Goal: Task Accomplishment & Management: Use online tool/utility

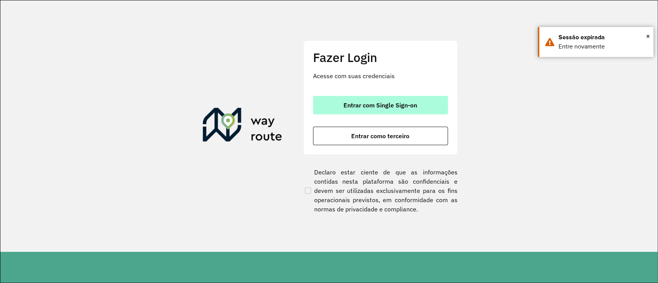
click at [353, 108] on span "Entrar com Single Sign-on" at bounding box center [380, 105] width 74 height 6
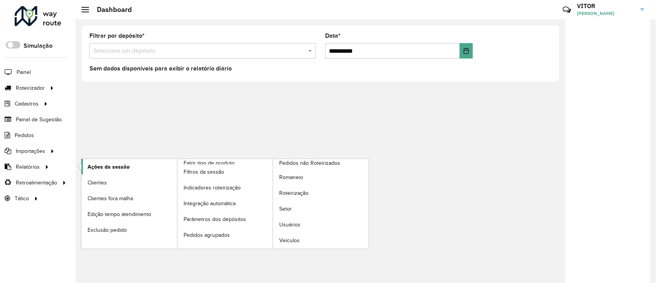
click at [98, 162] on link "Ações da sessão" at bounding box center [129, 166] width 96 height 15
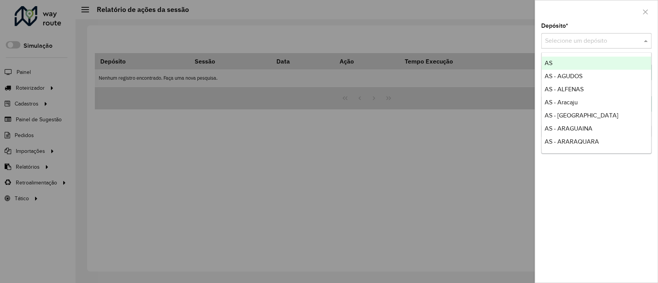
click at [577, 47] on div "Selecione um depósito" at bounding box center [596, 40] width 110 height 15
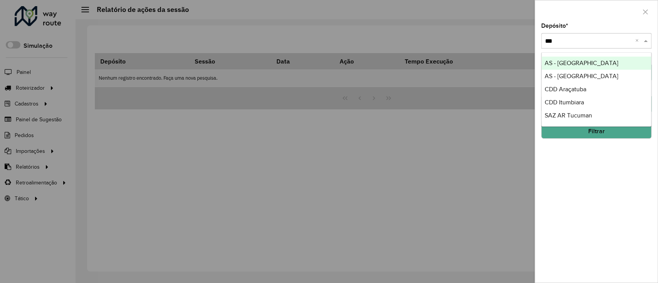
type input "****"
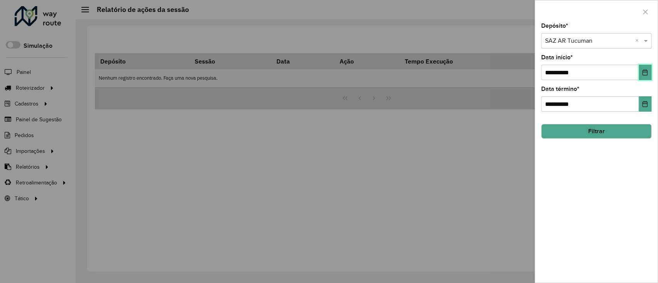
click at [641, 72] on button "Choose Date" at bounding box center [645, 72] width 13 height 15
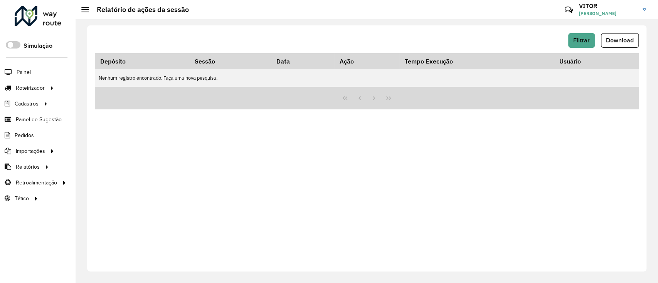
click at [648, 135] on div "Filtrar Download Depósito Sessão Data Ação Tempo Execução Usuário Nenhum regist…" at bounding box center [367, 151] width 582 height 264
click at [589, 44] on button "Filtrar" at bounding box center [581, 40] width 27 height 15
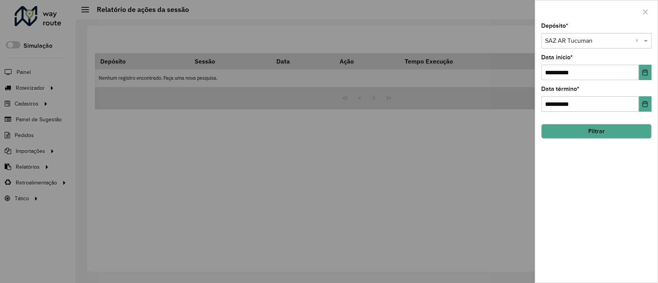
click at [598, 146] on div "**********" at bounding box center [596, 153] width 123 height 260
click at [599, 138] on button "Filtrar" at bounding box center [596, 131] width 110 height 15
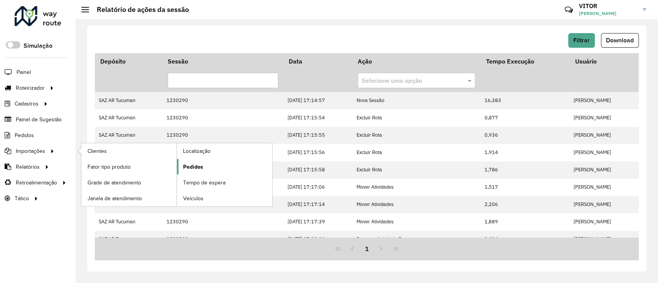
click at [200, 163] on span "Pedidos" at bounding box center [193, 167] width 20 height 8
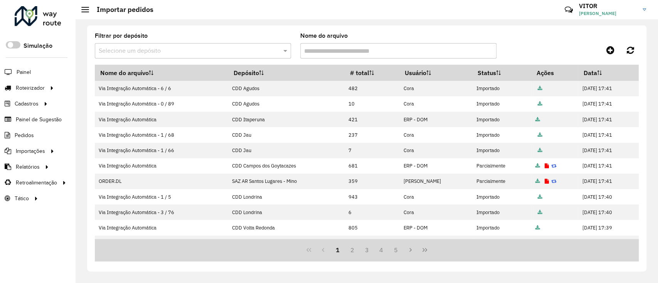
click at [209, 53] on input "text" at bounding box center [185, 51] width 173 height 9
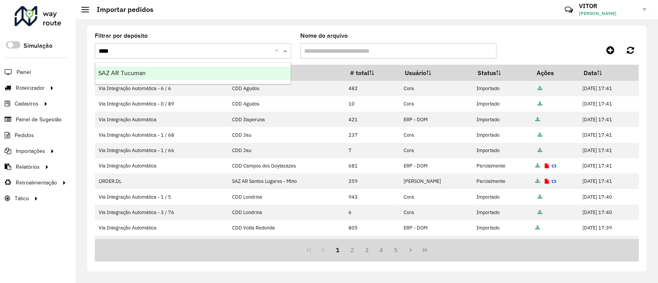
type input "*****"
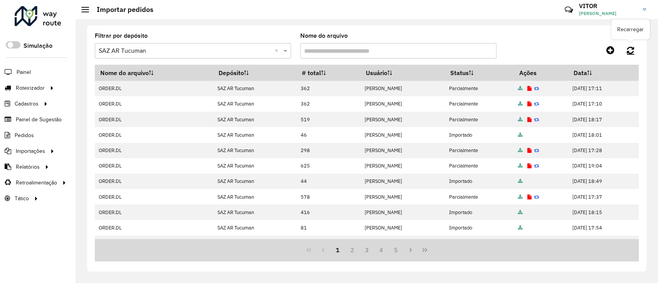
click at [632, 51] on icon at bounding box center [630, 50] width 7 height 8
click at [635, 53] on link at bounding box center [630, 50] width 17 height 14
click at [123, 84] on link "Entregas" at bounding box center [128, 87] width 94 height 15
click at [639, 52] on div "Filtrar por depósito Selecione um depósito × SAZ AR Tucuman × Nome do arquivo N…" at bounding box center [366, 148] width 559 height 246
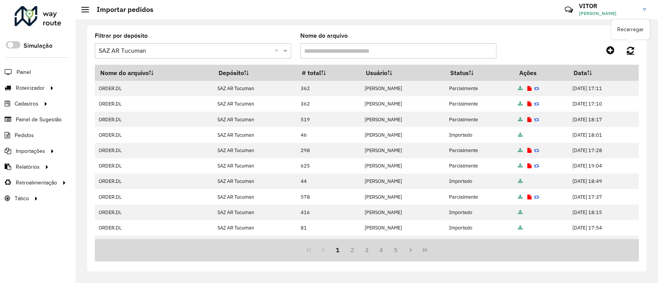
click at [635, 50] on link at bounding box center [630, 50] width 17 height 14
click at [634, 54] on link at bounding box center [630, 50] width 17 height 14
click at [635, 50] on link at bounding box center [630, 50] width 17 height 14
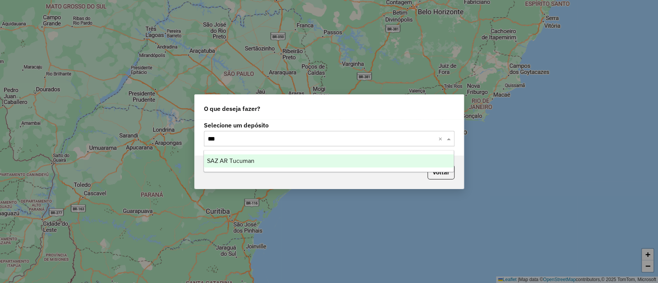
type input "****"
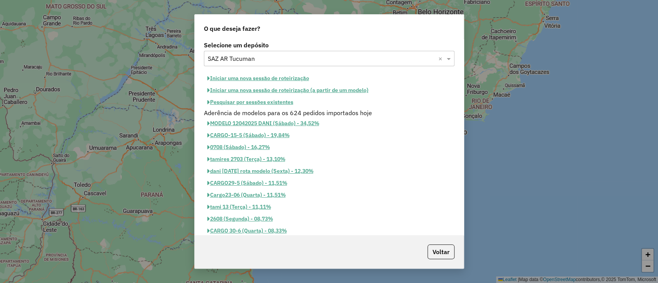
click at [271, 118] on button "MODELO 12042025 DANI (Sábado) - 34,52%" at bounding box center [263, 124] width 119 height 12
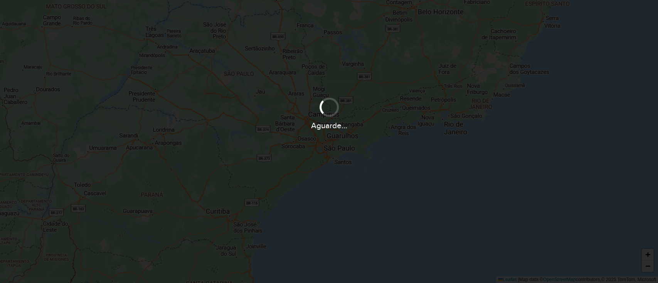
select select
select select "*"
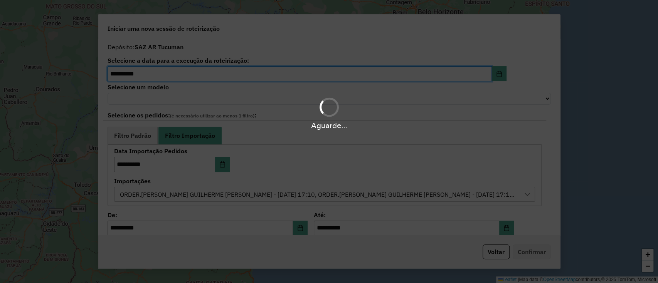
select select "********"
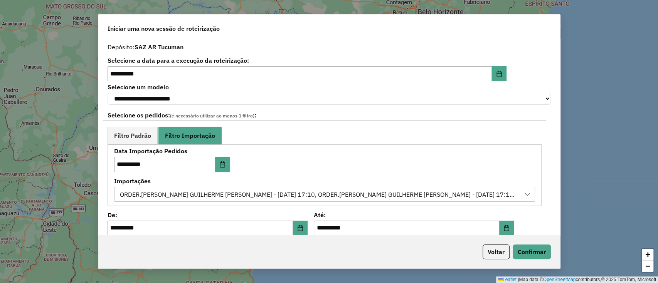
click at [492, 247] on button "Voltar" at bounding box center [496, 252] width 27 height 15
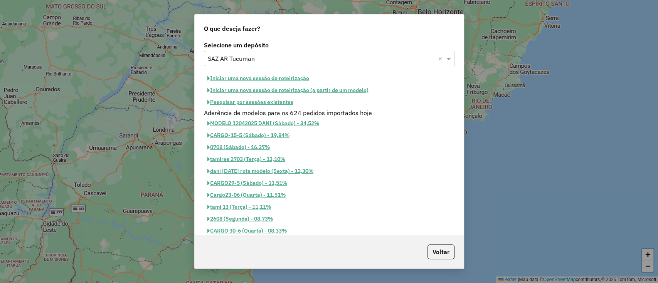
click at [279, 103] on button "Pesquisar por sessões existentes" at bounding box center [250, 102] width 93 height 12
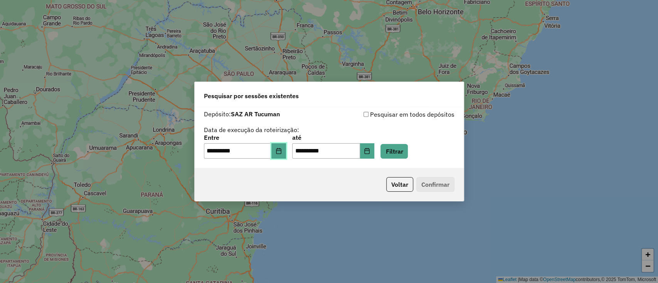
click at [286, 151] on button "Choose Date" at bounding box center [278, 150] width 15 height 15
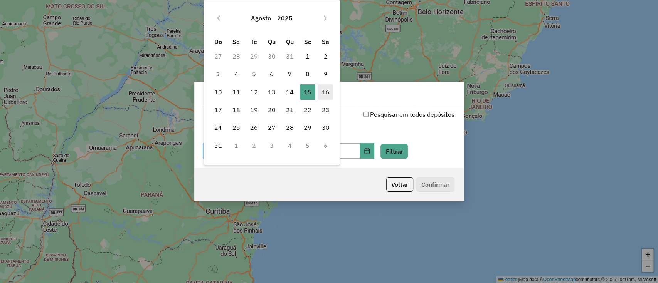
click at [330, 89] on span "16" at bounding box center [325, 91] width 15 height 15
type input "**********"
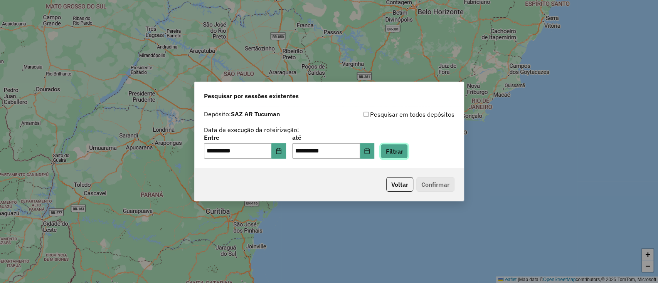
click at [404, 146] on button "Filtrar" at bounding box center [393, 151] width 27 height 15
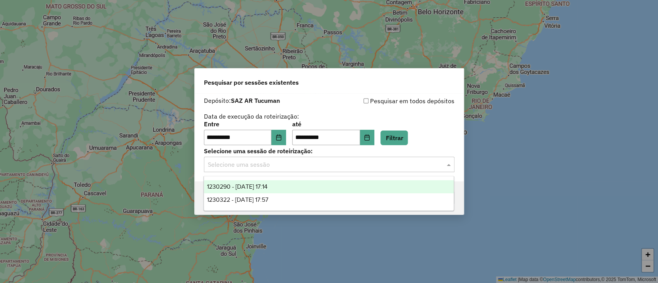
click at [367, 160] on input "text" at bounding box center [321, 164] width 227 height 9
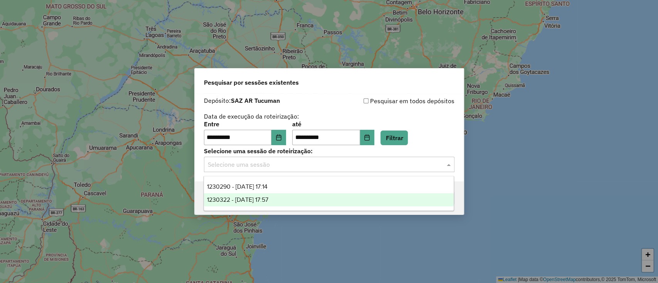
click at [316, 195] on div "1230322 - [DATE] 17:57" at bounding box center [329, 200] width 250 height 13
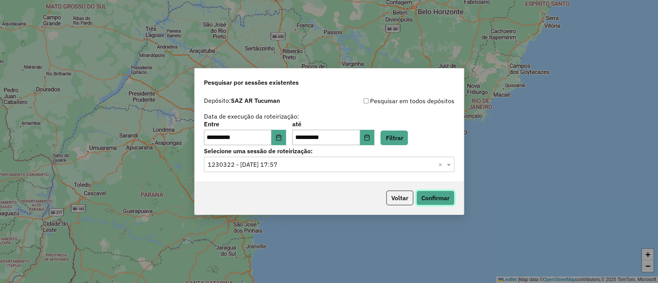
click at [421, 196] on button "Confirmar" at bounding box center [435, 198] width 38 height 15
